Goal: Task Accomplishment & Management: Manage account settings

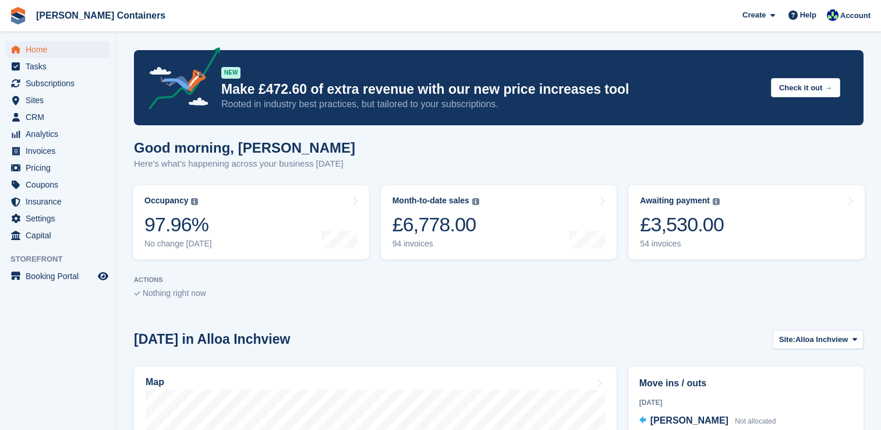
click at [731, 234] on link "Awaiting payment The total outstanding balance on all open invoices. £3,530.00 …" at bounding box center [747, 222] width 237 height 74
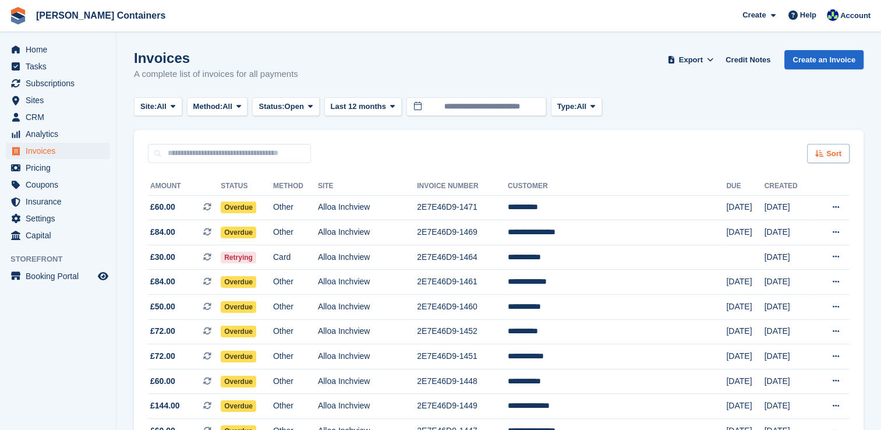
click at [817, 150] on icon at bounding box center [820, 154] width 9 height 8
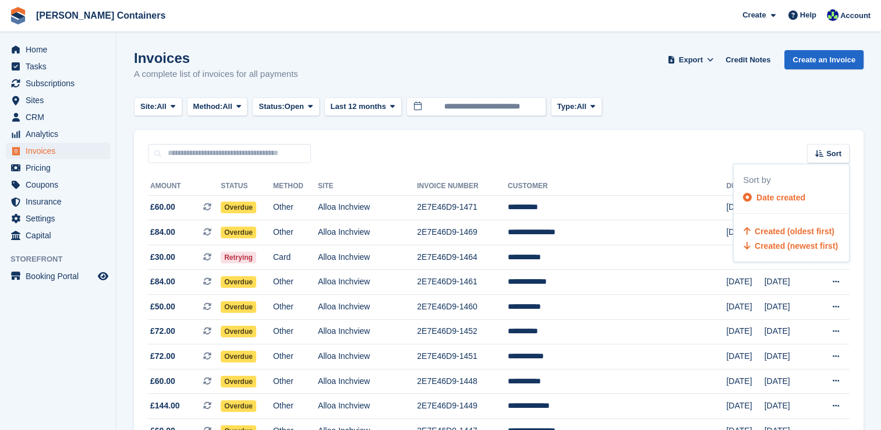
click at [807, 230] on span "Created (oldest first)" at bounding box center [795, 231] width 80 height 9
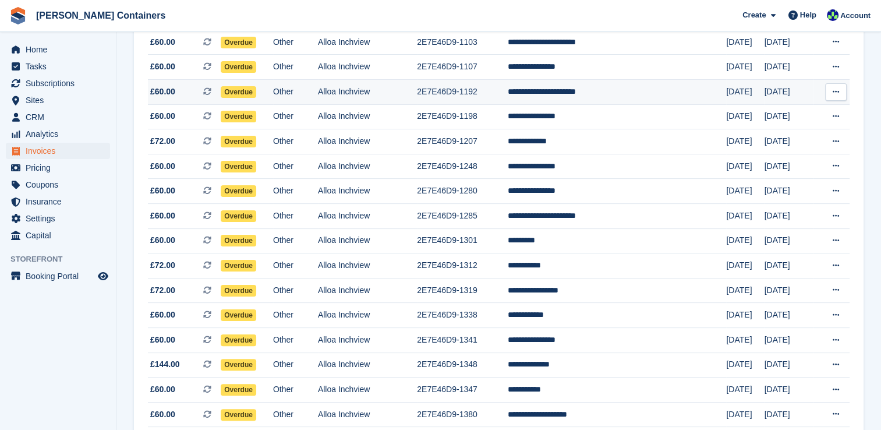
scroll to position [233, 0]
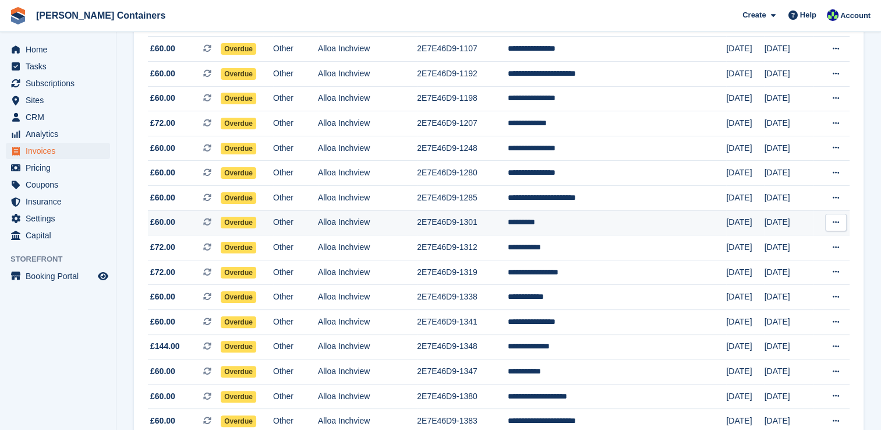
click at [508, 225] on td "2E7E46D9-1301" at bounding box center [462, 222] width 91 height 25
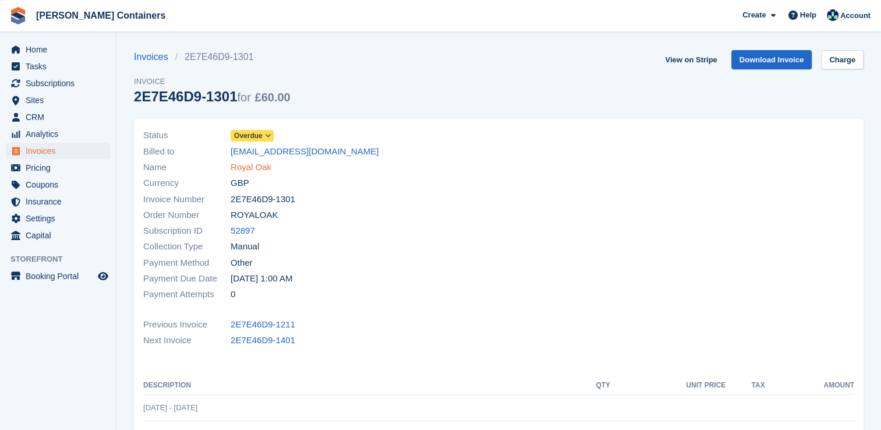
click at [254, 169] on link "Royal Oak" at bounding box center [251, 167] width 41 height 13
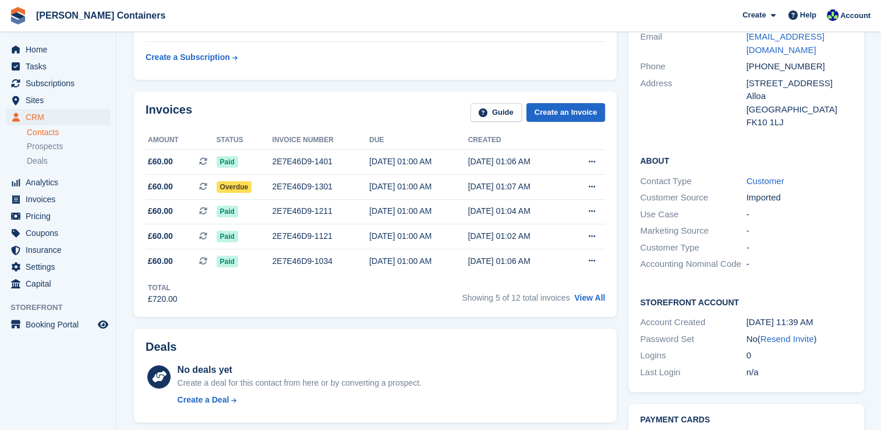
scroll to position [175, 0]
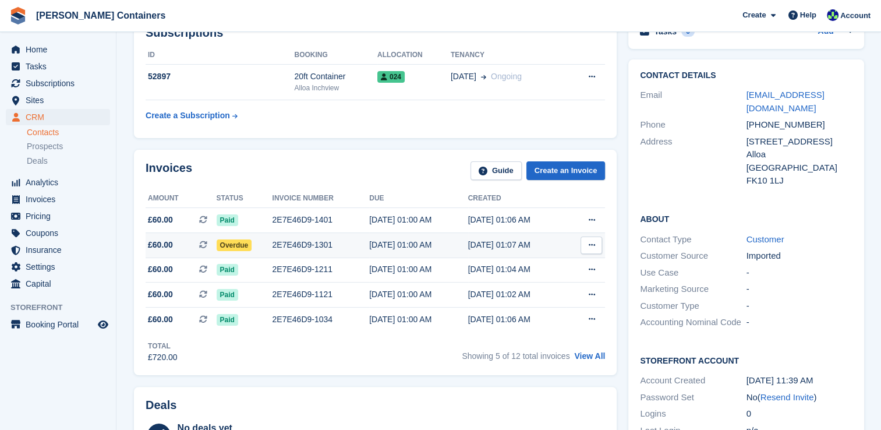
click at [347, 248] on div "2E7E46D9-1301" at bounding box center [321, 245] width 97 height 12
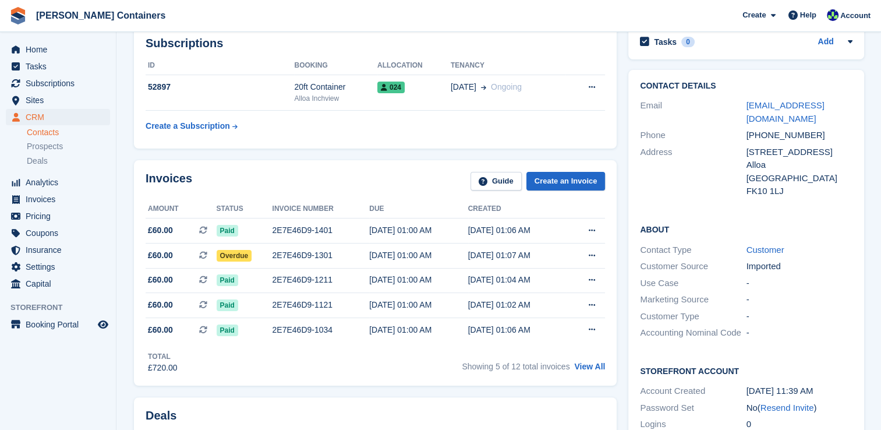
scroll to position [175, 0]
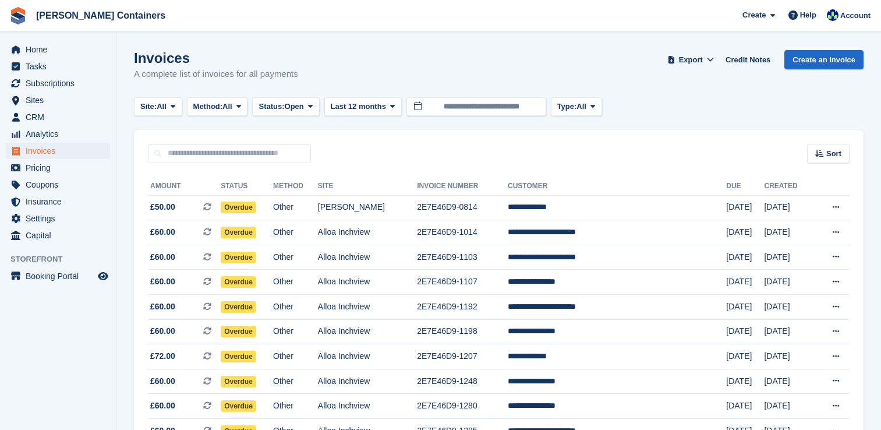
scroll to position [233, 0]
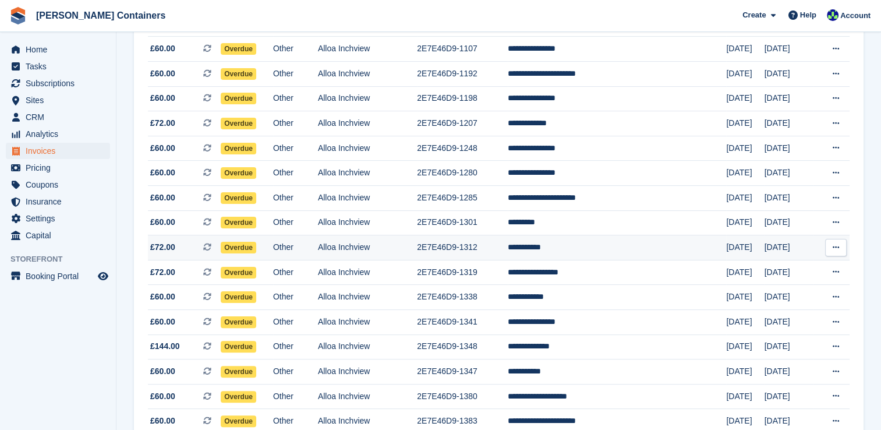
click at [618, 248] on td "**********" at bounding box center [617, 247] width 218 height 25
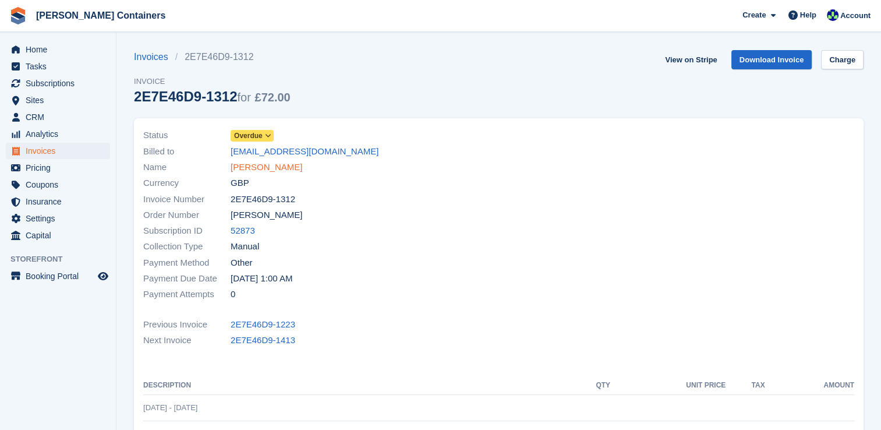
drag, startPoint x: 0, startPoint y: 0, endPoint x: 258, endPoint y: 171, distance: 309.4
click at [258, 171] on link "Donna Freck" at bounding box center [267, 167] width 72 height 13
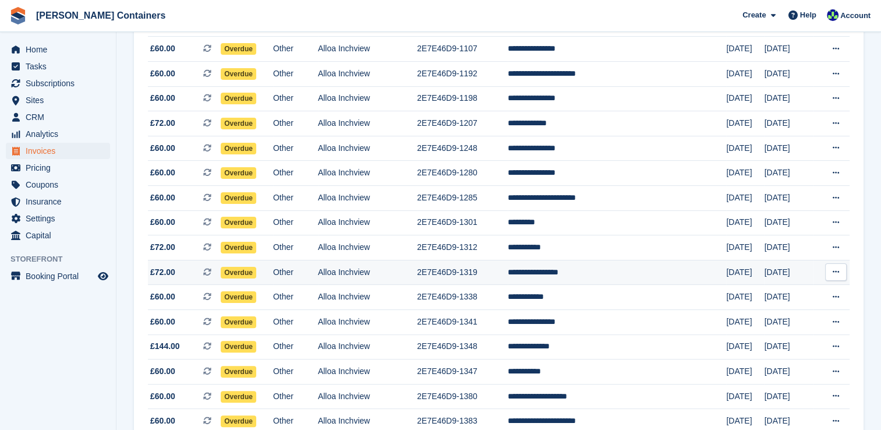
scroll to position [233, 0]
click at [601, 274] on td "**********" at bounding box center [617, 272] width 218 height 25
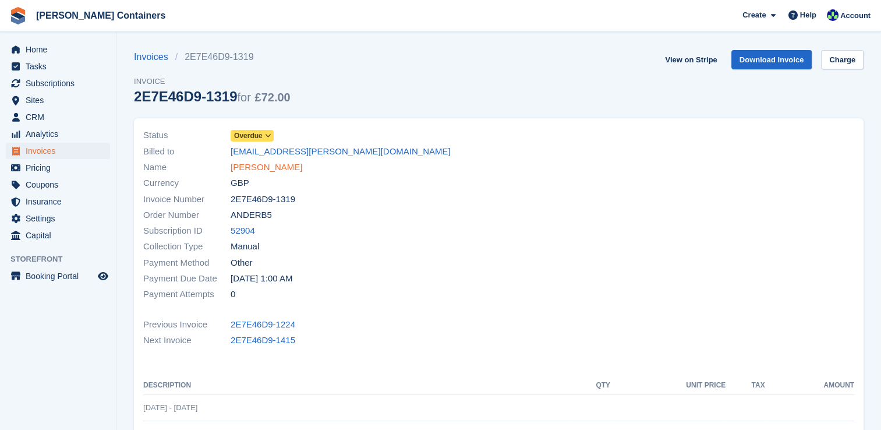
click at [281, 162] on link "[PERSON_NAME]" at bounding box center [267, 167] width 72 height 13
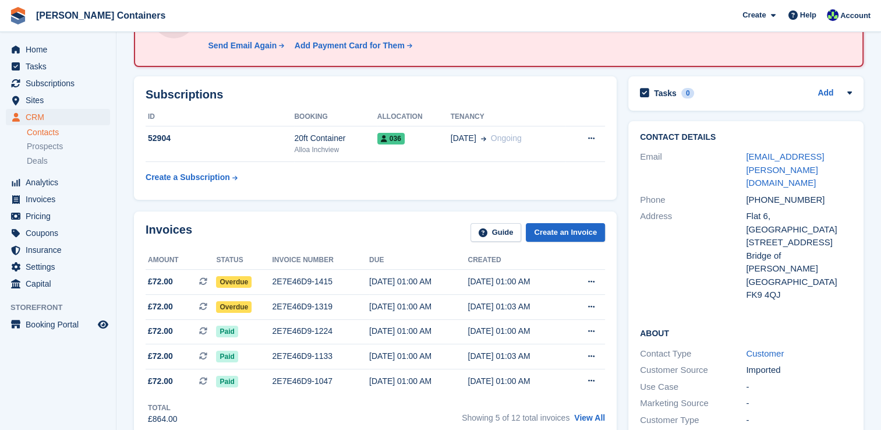
scroll to position [117, 0]
